Goal: Transaction & Acquisition: Purchase product/service

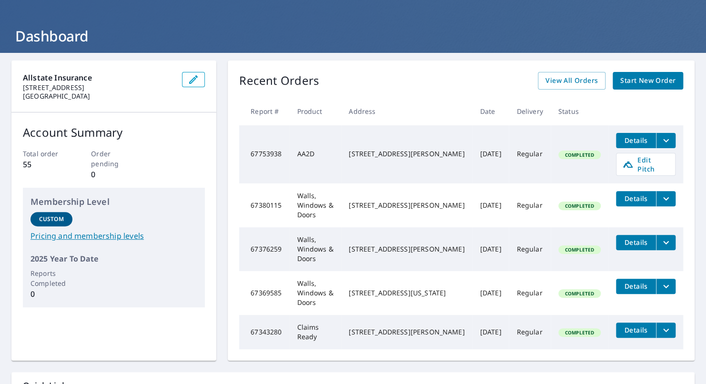
scroll to position [48, 0]
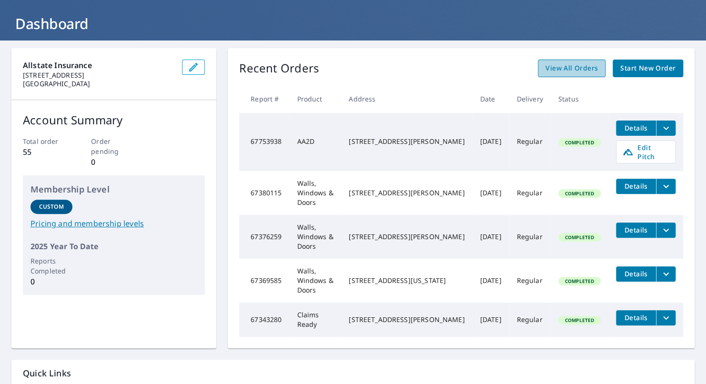
click at [553, 68] on span "View All Orders" at bounding box center [571, 68] width 52 height 12
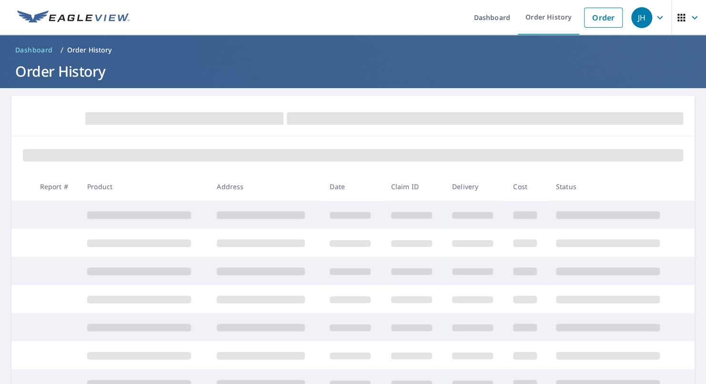
click at [309, 160] on span at bounding box center [353, 155] width 660 height 12
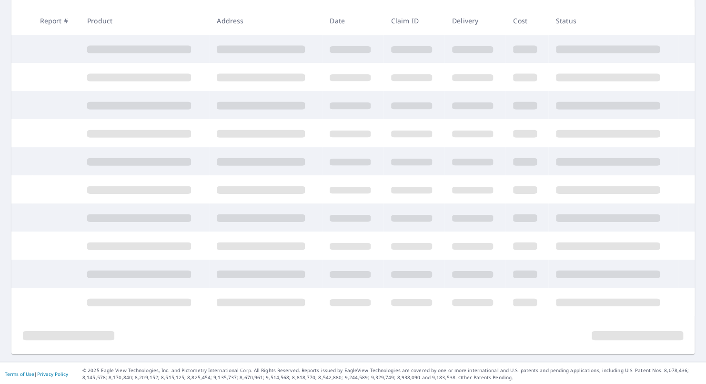
scroll to position [167, 0]
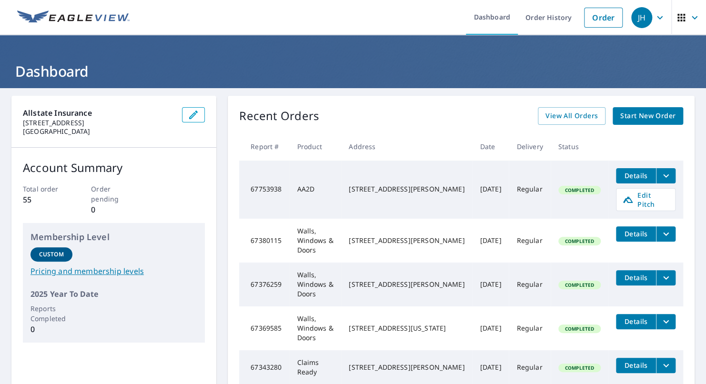
click at [632, 119] on span "Start New Order" at bounding box center [647, 116] width 55 height 12
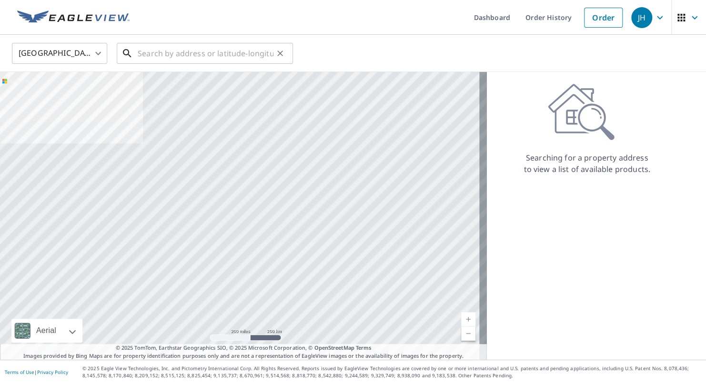
click at [161, 50] on input "text" at bounding box center [206, 53] width 136 height 27
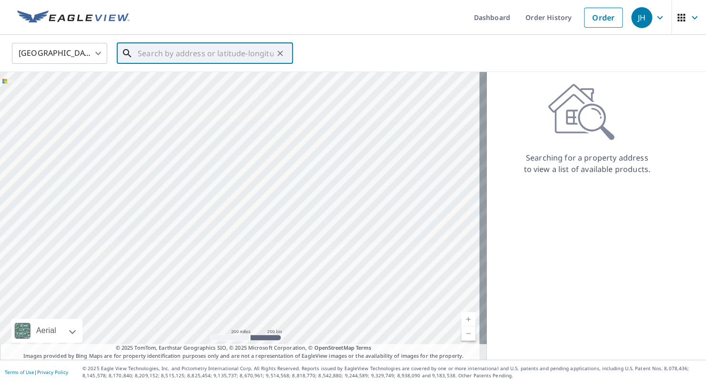
click at [222, 52] on input "text" at bounding box center [206, 53] width 136 height 27
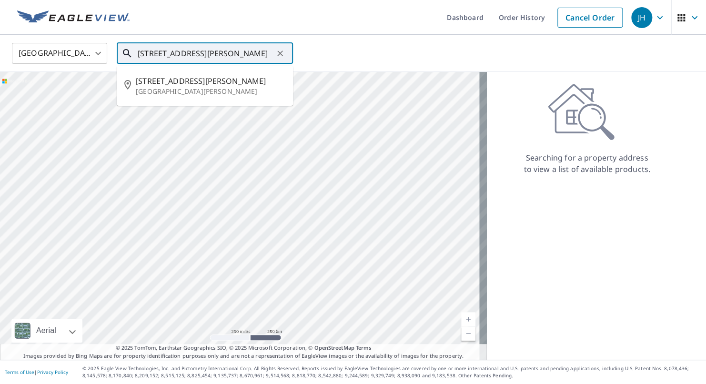
click at [224, 83] on span "11217 Morrow Dr" at bounding box center [210, 80] width 149 height 11
type input "11217 Morrow Dr Saint Ann, MO 63074"
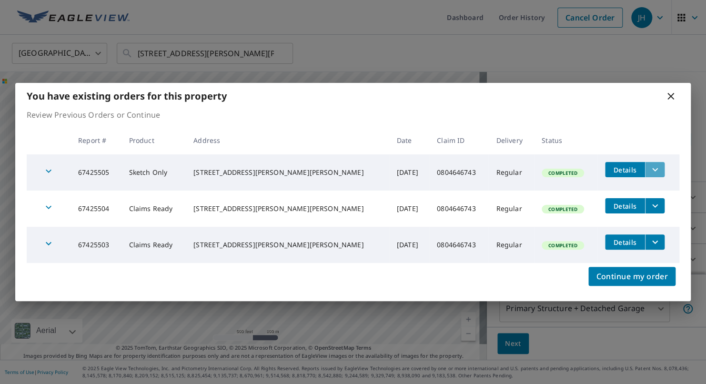
click at [649, 172] on icon "filesDropdownBtn-67425505" at bounding box center [654, 169] width 11 height 11
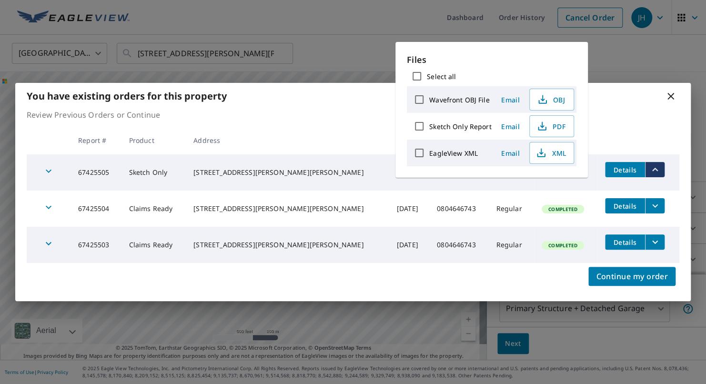
click at [649, 172] on icon "filesDropdownBtn-67425505" at bounding box center [654, 169] width 11 height 11
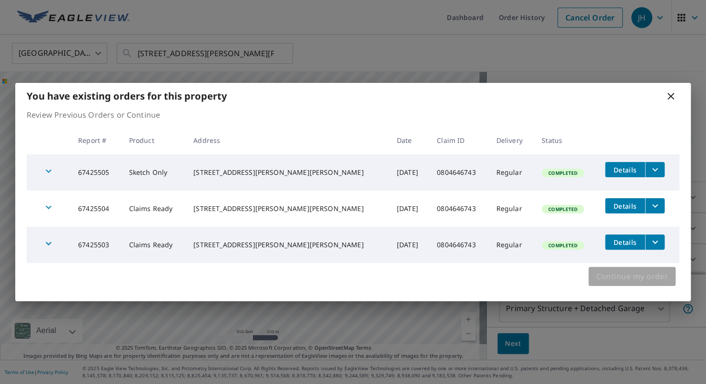
click at [647, 278] on span "Continue my order" at bounding box center [632, 275] width 72 height 13
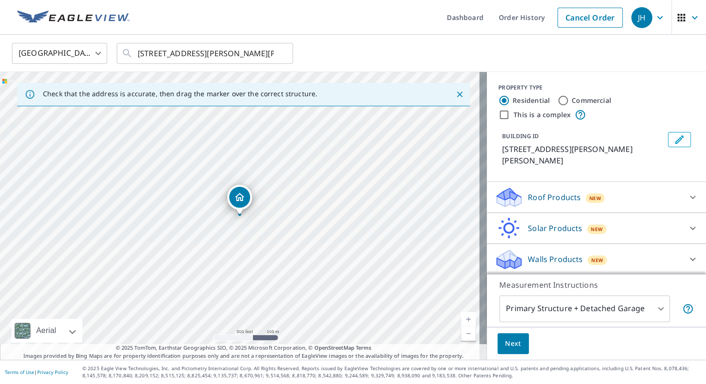
click at [665, 248] on div "Walls Products New" at bounding box center [587, 259] width 187 height 22
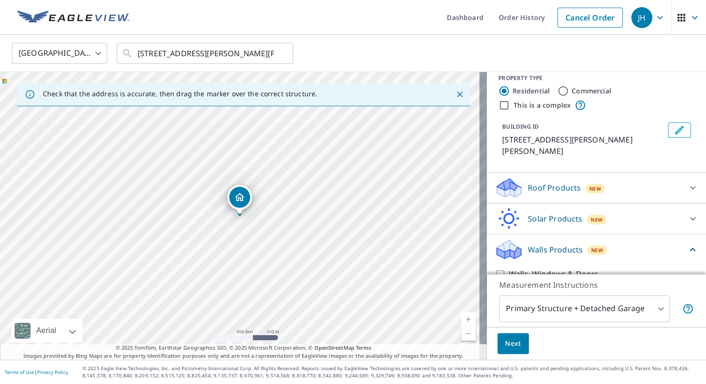
scroll to position [15, 0]
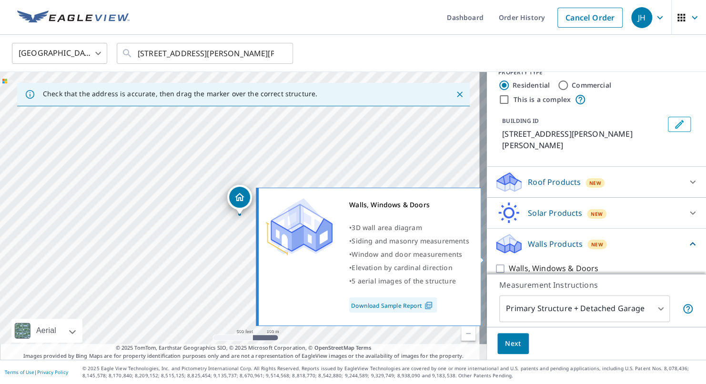
click at [494, 263] on input "Walls, Windows & Doors" at bounding box center [501, 268] width 14 height 11
checkbox input "true"
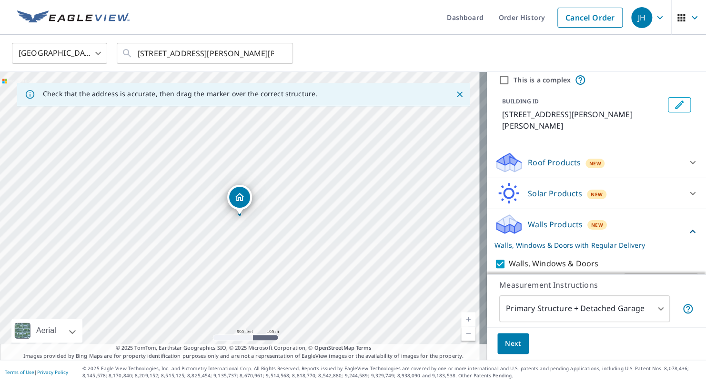
scroll to position [51, 0]
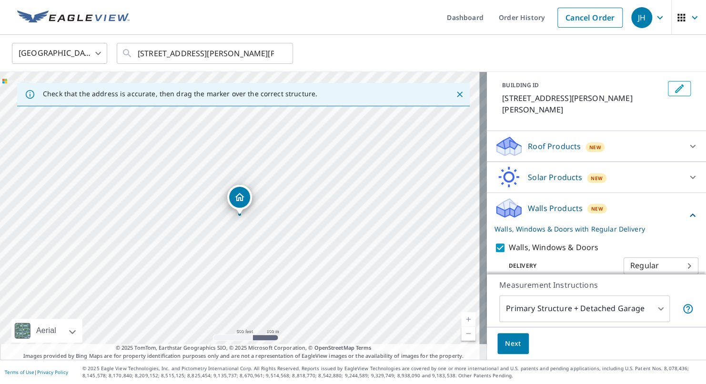
click at [520, 342] on div "Next" at bounding box center [596, 343] width 219 height 33
click at [505, 342] on span "Next" at bounding box center [513, 344] width 16 height 12
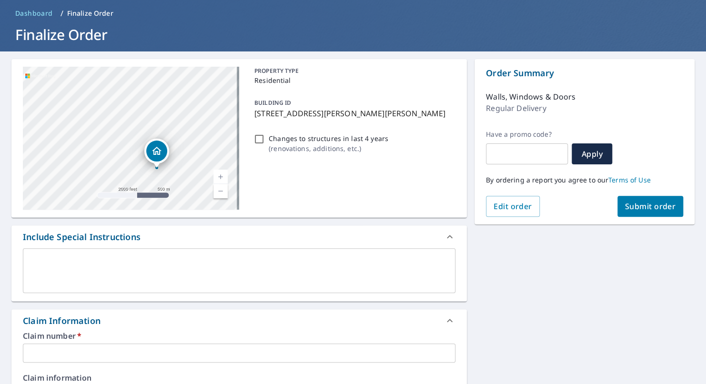
scroll to position [95, 0]
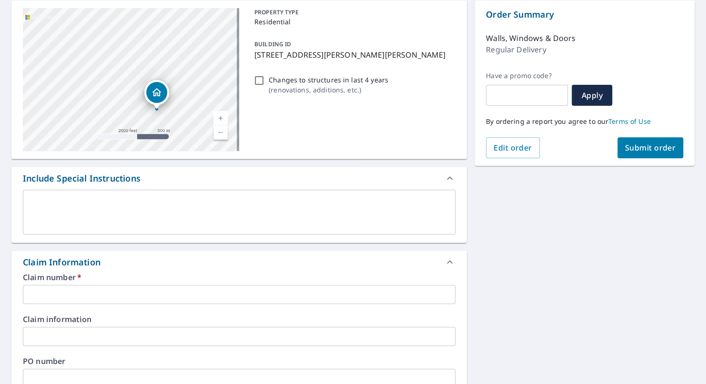
drag, startPoint x: 128, startPoint y: 305, endPoint x: 129, endPoint y: 299, distance: 6.7
click at [128, 304] on div "Claim number   * ​ Claim information ​ PO number ​ Date of loss ​ Cat ID ​" at bounding box center [238, 376] width 455 height 206
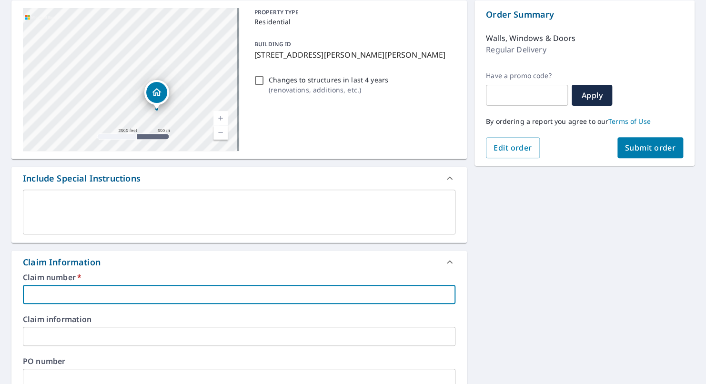
click at [129, 298] on input "text" at bounding box center [239, 294] width 432 height 19
paste input "0804646743"
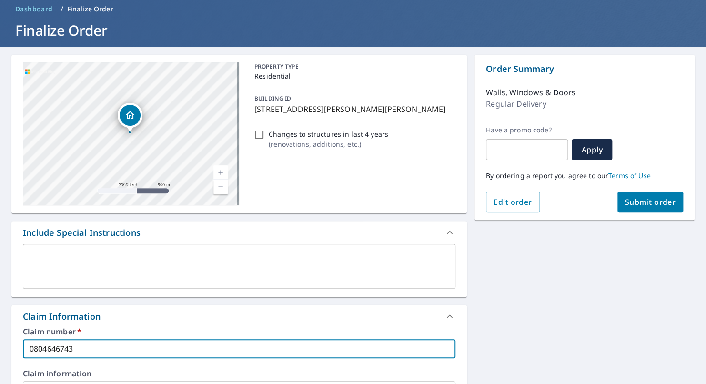
scroll to position [0, 0]
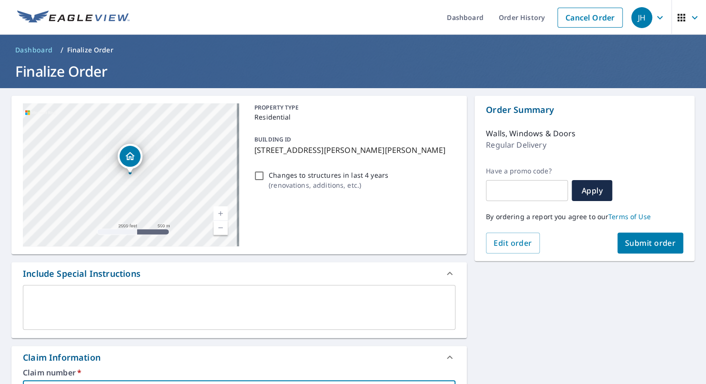
type input "0804646743"
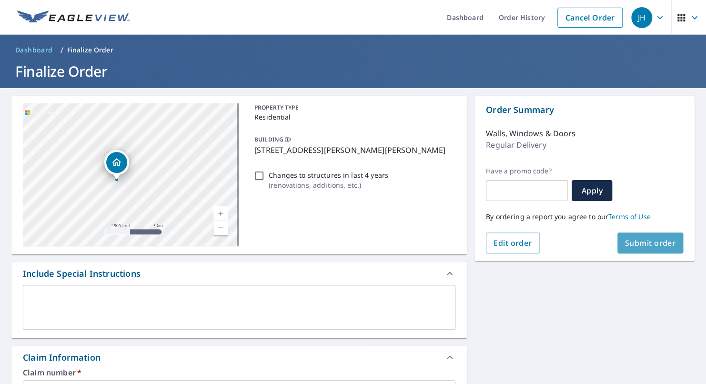
click at [627, 236] on button "Submit order" at bounding box center [650, 242] width 66 height 21
